Goal: Task Accomplishment & Management: Use online tool/utility

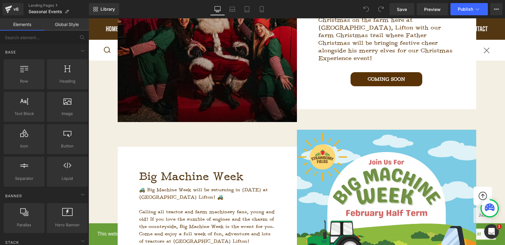
scroll to position [597, 0]
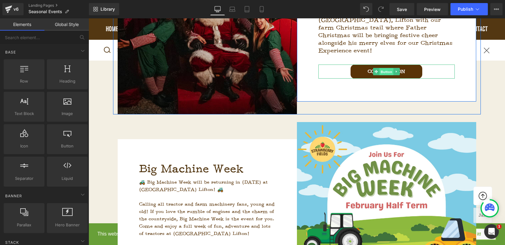
click at [388, 68] on span "Button" at bounding box center [386, 71] width 14 height 7
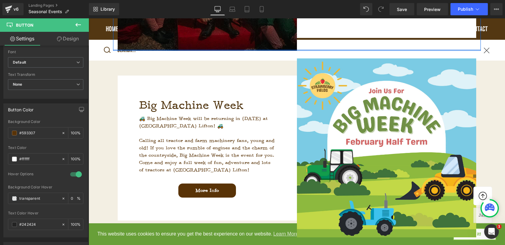
scroll to position [691, 0]
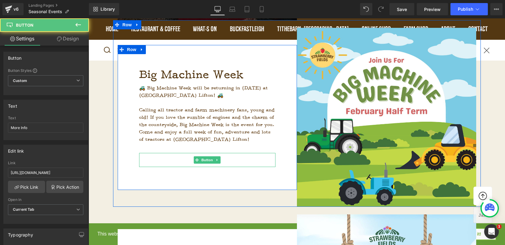
click at [223, 159] on link "More Info" at bounding box center [207, 160] width 58 height 14
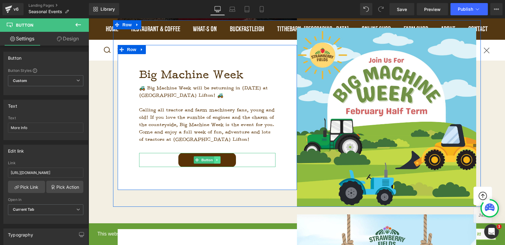
click at [218, 161] on link at bounding box center [217, 160] width 6 height 7
click at [219, 160] on icon at bounding box center [220, 160] width 3 height 4
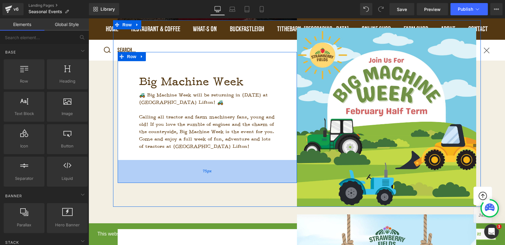
click at [245, 168] on div "75px" at bounding box center [207, 171] width 179 height 23
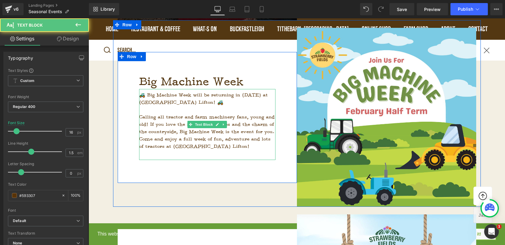
click at [239, 155] on div at bounding box center [207, 153] width 136 height 7
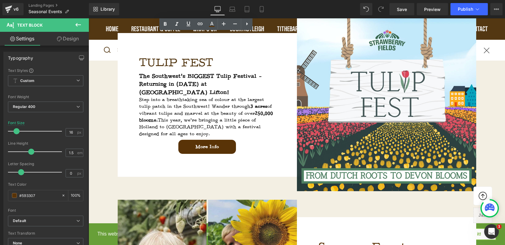
scroll to position [902, 0]
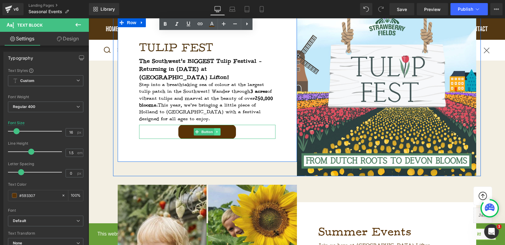
click at [216, 130] on icon at bounding box center [217, 132] width 3 height 4
click at [220, 131] on icon at bounding box center [220, 132] width 3 height 3
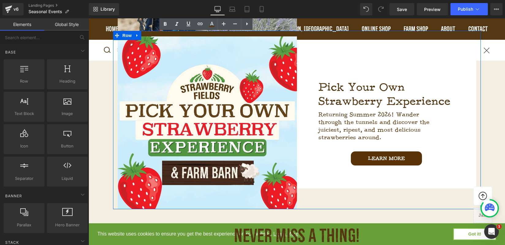
scroll to position [1218, 0]
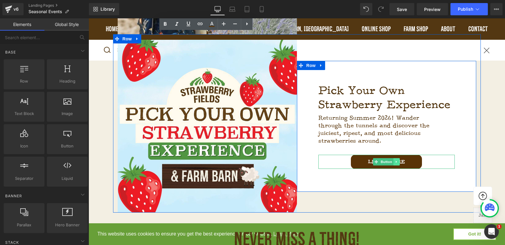
click at [398, 161] on link at bounding box center [396, 161] width 6 height 7
click at [398, 161] on icon at bounding box center [399, 161] width 3 height 3
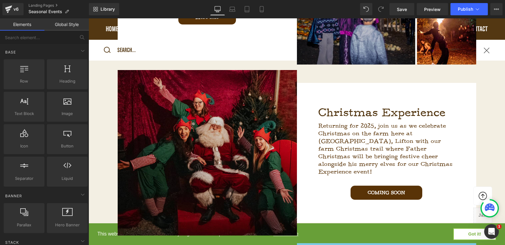
scroll to position [478, 0]
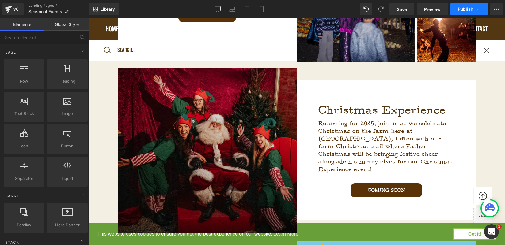
click at [464, 12] on button "Publish" at bounding box center [468, 9] width 37 height 12
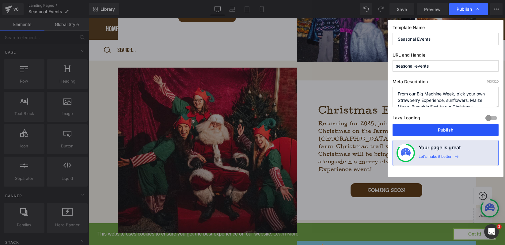
click at [444, 133] on button "Publish" at bounding box center [445, 130] width 106 height 12
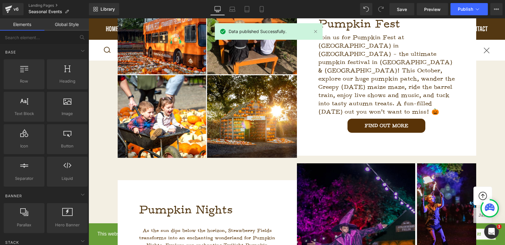
scroll to position [172, 0]
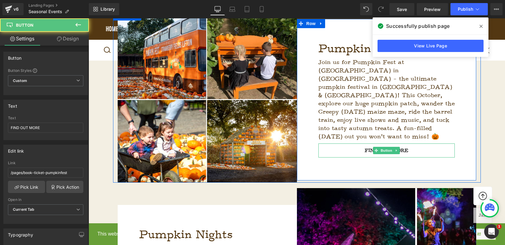
click at [411, 144] on link "FIND OUT MORE" at bounding box center [386, 151] width 78 height 14
